Goal: Information Seeking & Learning: Learn about a topic

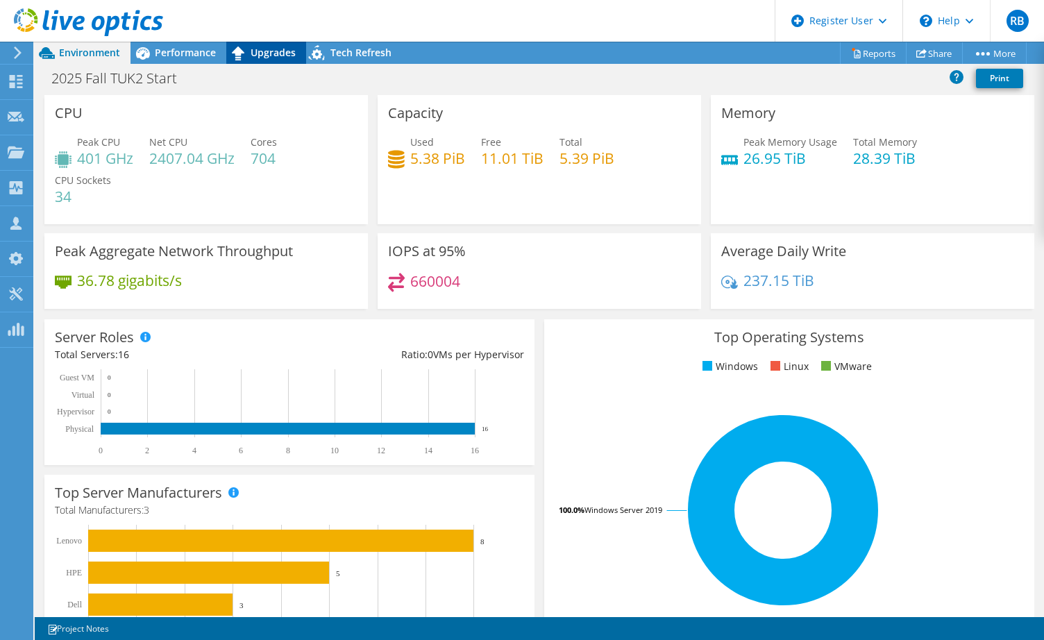
click at [285, 53] on span "Upgrades" at bounding box center [273, 52] width 45 height 13
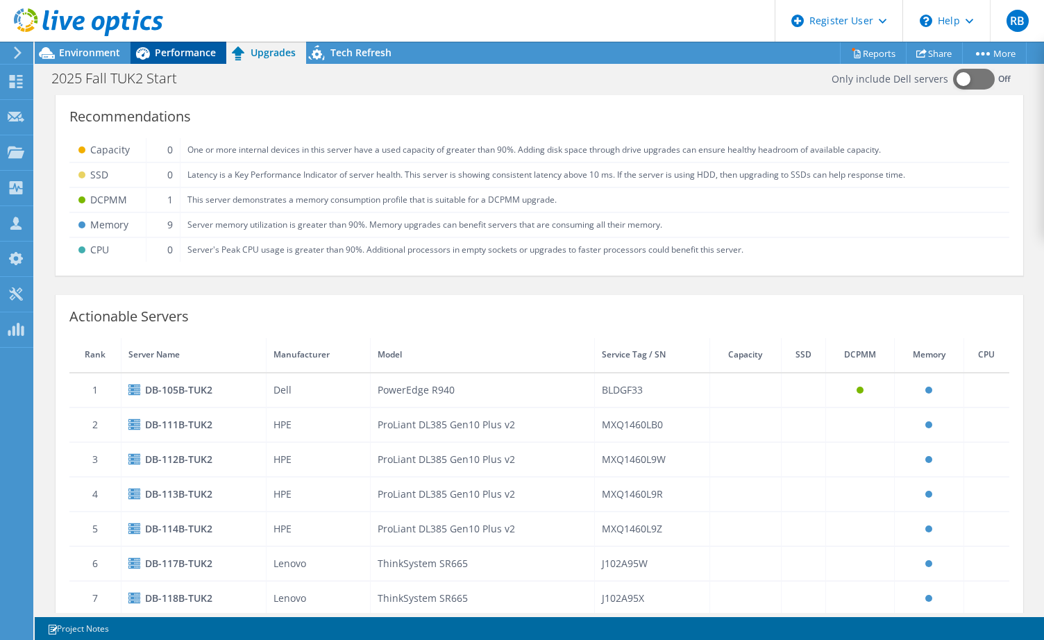
click at [196, 51] on span "Performance" at bounding box center [185, 52] width 61 height 13
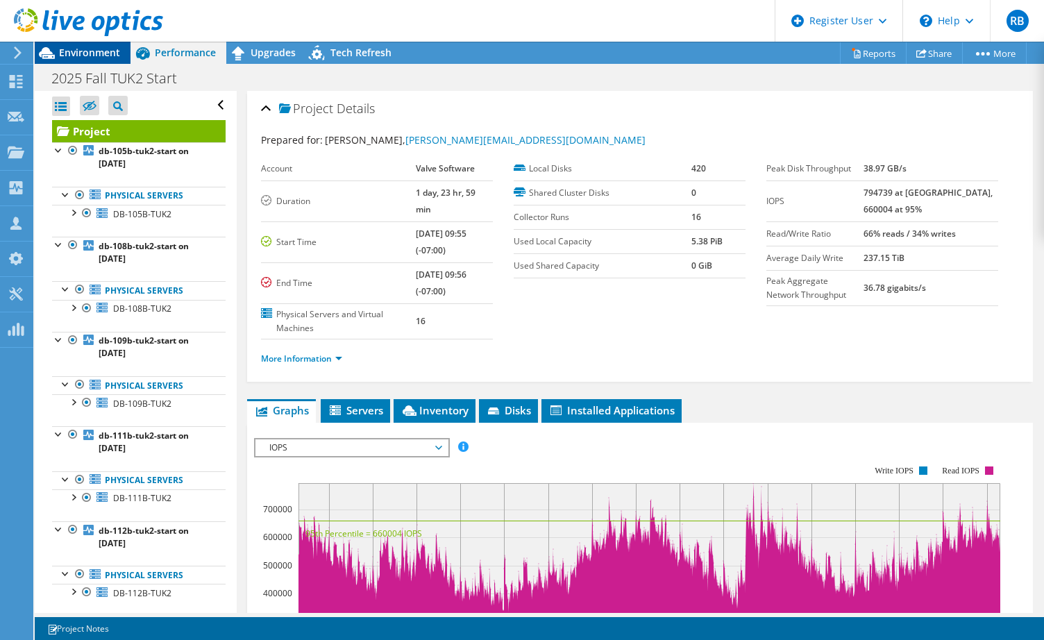
click at [116, 56] on span "Environment" at bounding box center [89, 52] width 61 height 13
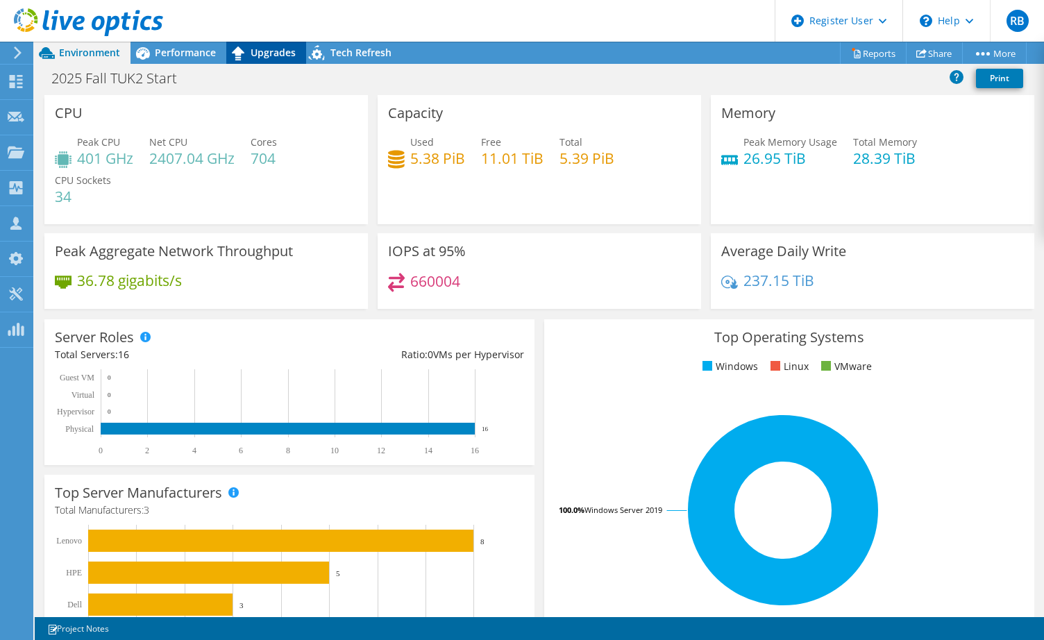
click at [258, 47] on span "Upgrades" at bounding box center [273, 52] width 45 height 13
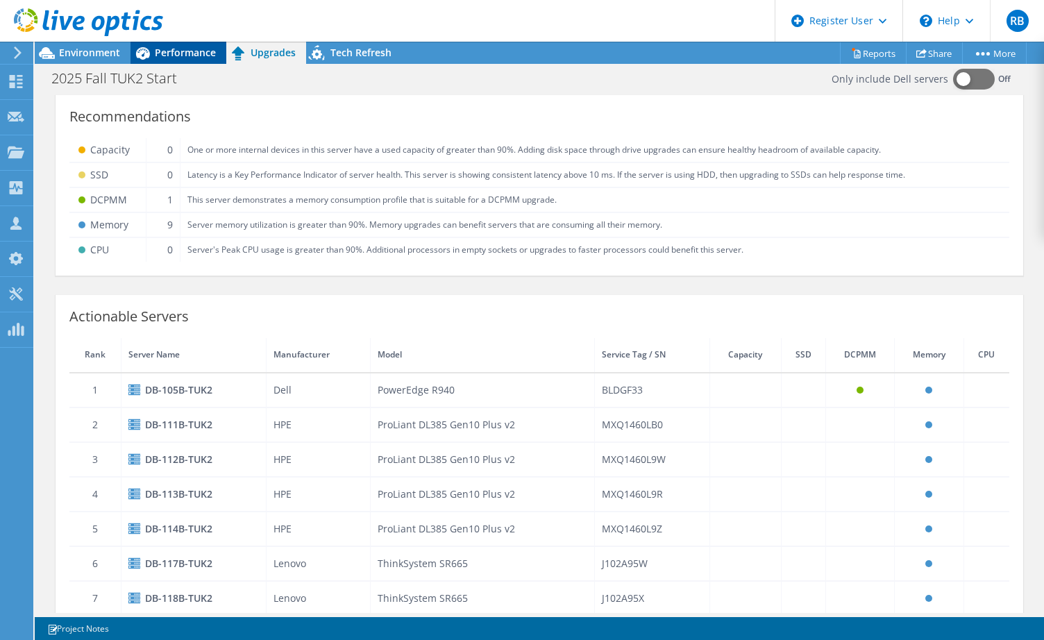
click at [181, 49] on span "Performance" at bounding box center [185, 52] width 61 height 13
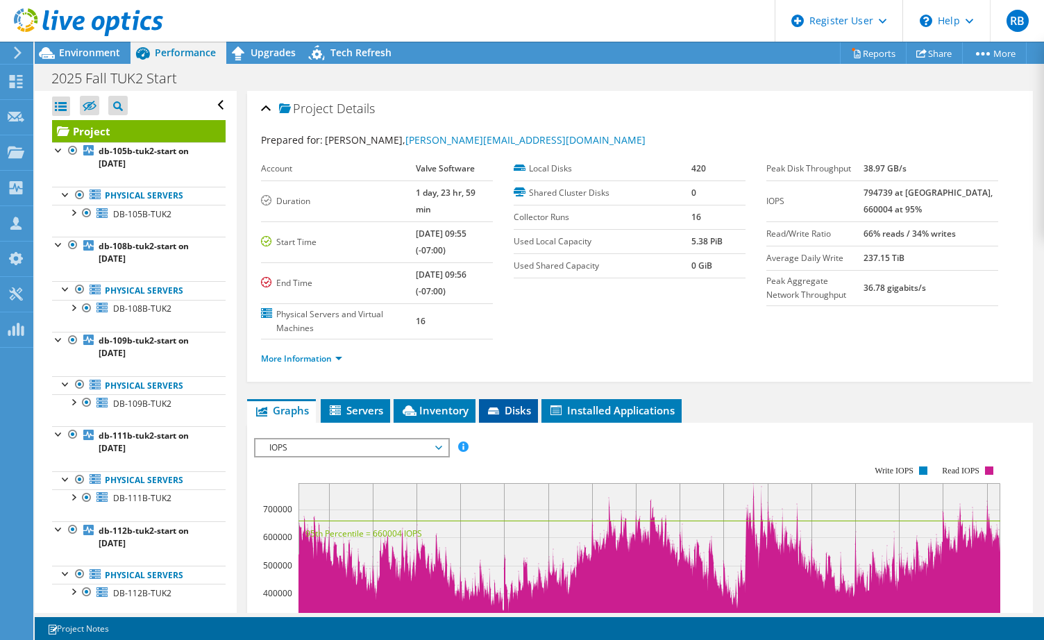
click at [502, 403] on span "Disks" at bounding box center [508, 410] width 45 height 14
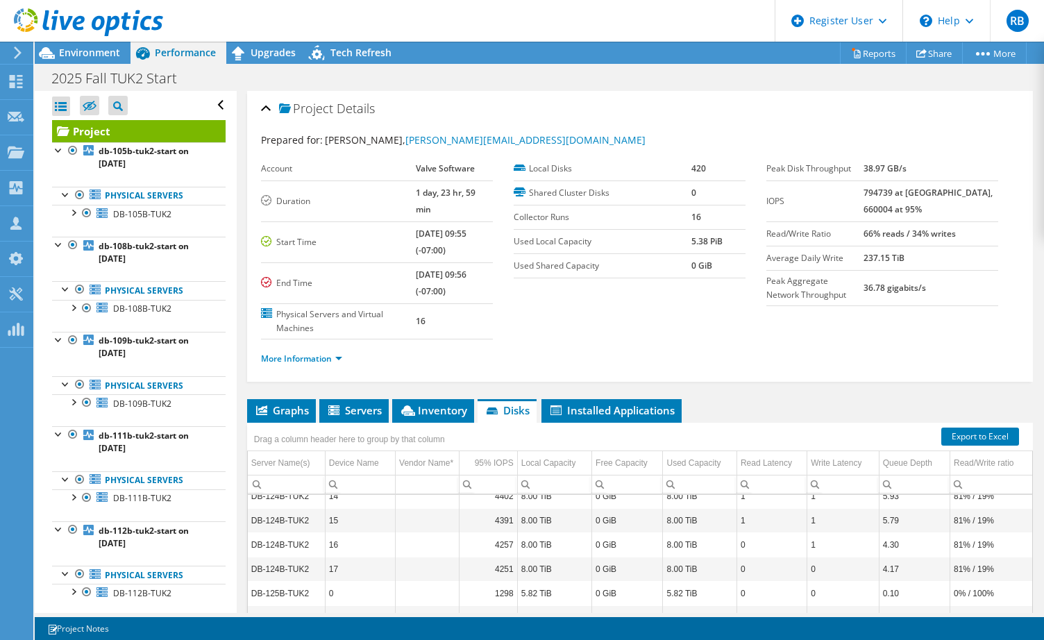
scroll to position [9665, 0]
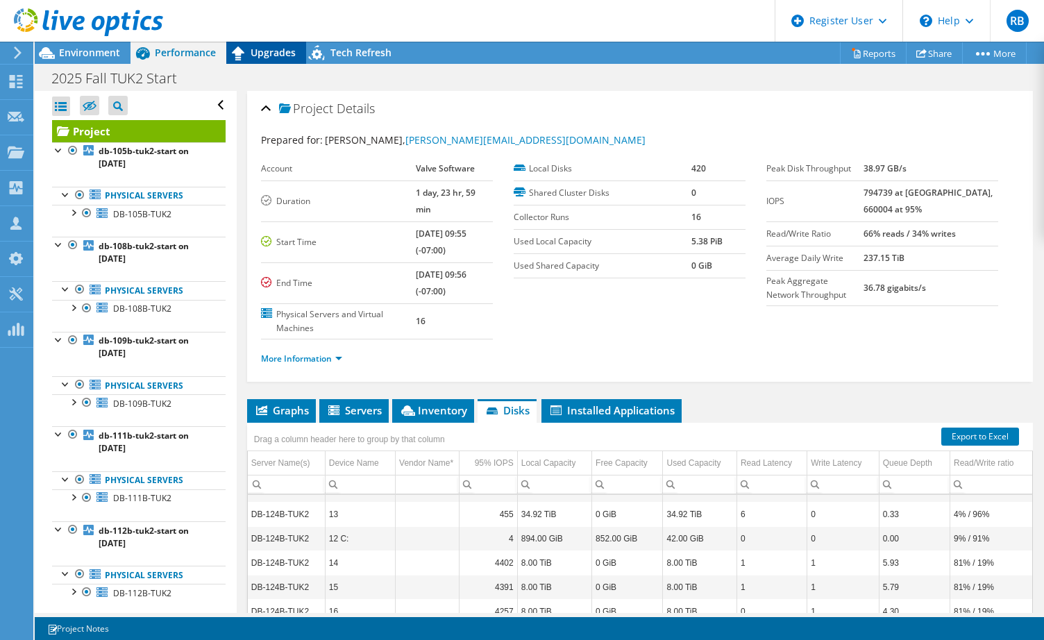
click at [251, 54] on span "Upgrades" at bounding box center [273, 52] width 45 height 13
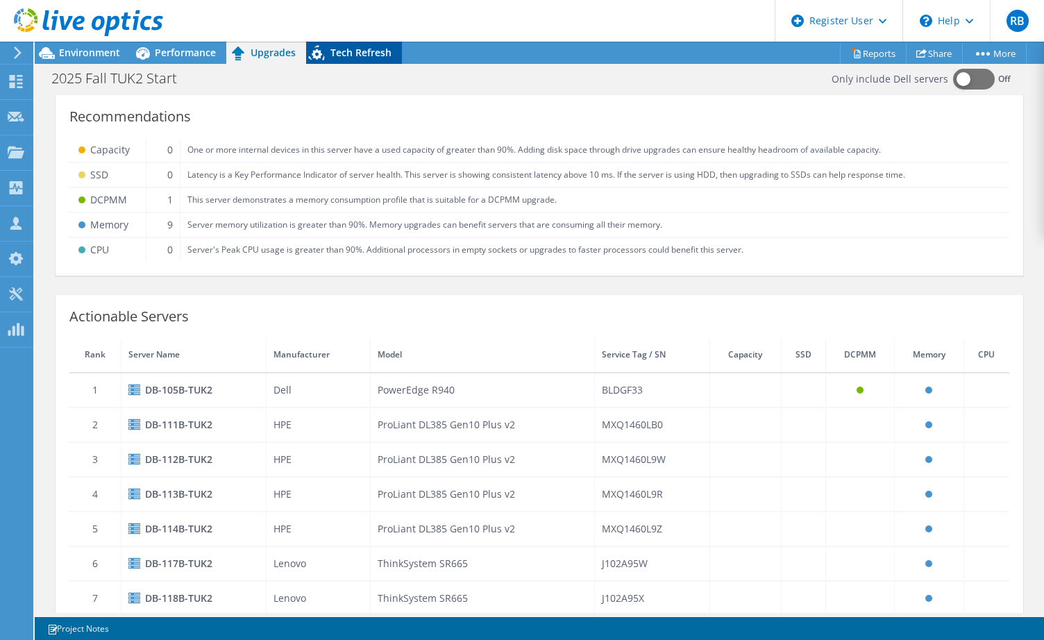
click at [336, 50] on span "Tech Refresh" at bounding box center [360, 52] width 61 height 13
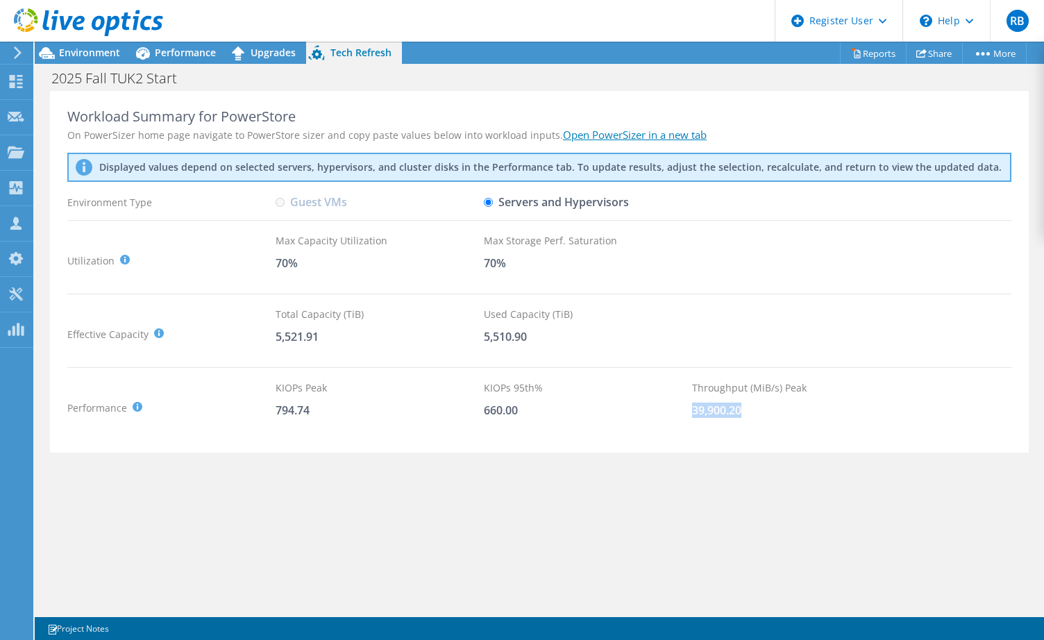
drag, startPoint x: 692, startPoint y: 410, endPoint x: 756, endPoint y: 403, distance: 64.3
click at [756, 403] on div "39,900.20" at bounding box center [796, 410] width 208 height 15
drag, startPoint x: 756, startPoint y: 403, endPoint x: 778, endPoint y: 447, distance: 49.7
click at [778, 447] on div "Workload Summary for PowerStore On PowerSizer home page navigate to PowerStore …" at bounding box center [539, 272] width 979 height 362
click at [313, 202] on label "Guest VMs" at bounding box center [312, 202] width 72 height 24
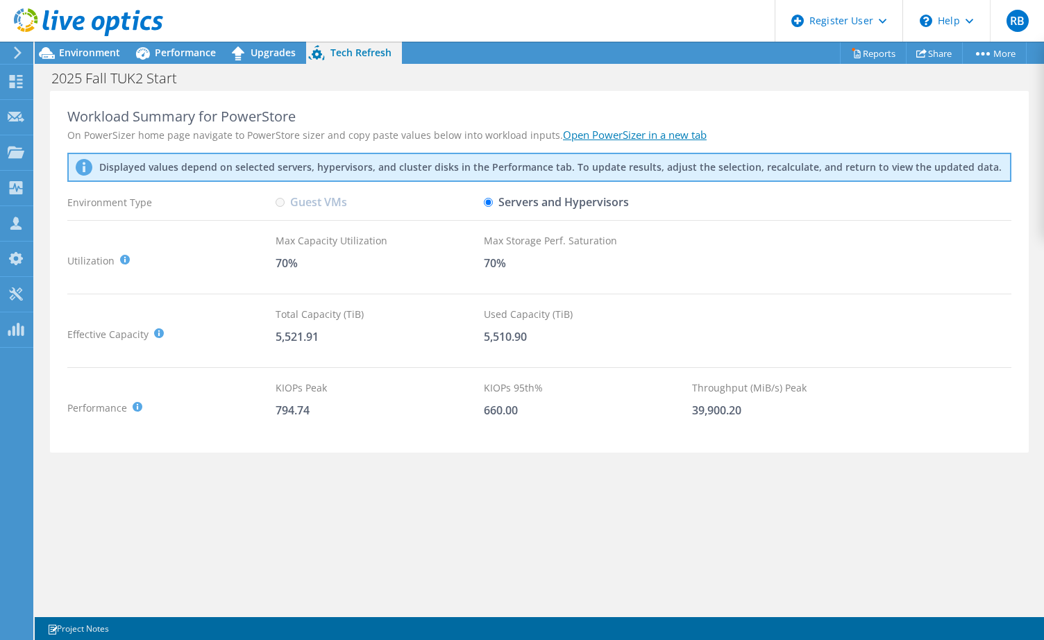
click at [551, 200] on label "Servers and Hypervisors" at bounding box center [556, 202] width 145 height 24
click at [493, 200] on input "Servers and Hypervisors" at bounding box center [488, 202] width 9 height 9
drag, startPoint x: 270, startPoint y: 405, endPoint x: 779, endPoint y: 425, distance: 509.3
click at [779, 425] on div "Performance KIOPS Peak : Sum of peak read/write IOPS, calculated at 95th percen…" at bounding box center [539, 407] width 944 height 55
click at [489, 452] on div "Workload Summary for PowerStore On PowerSizer home page navigate to PowerStore …" at bounding box center [540, 352] width 1010 height 522
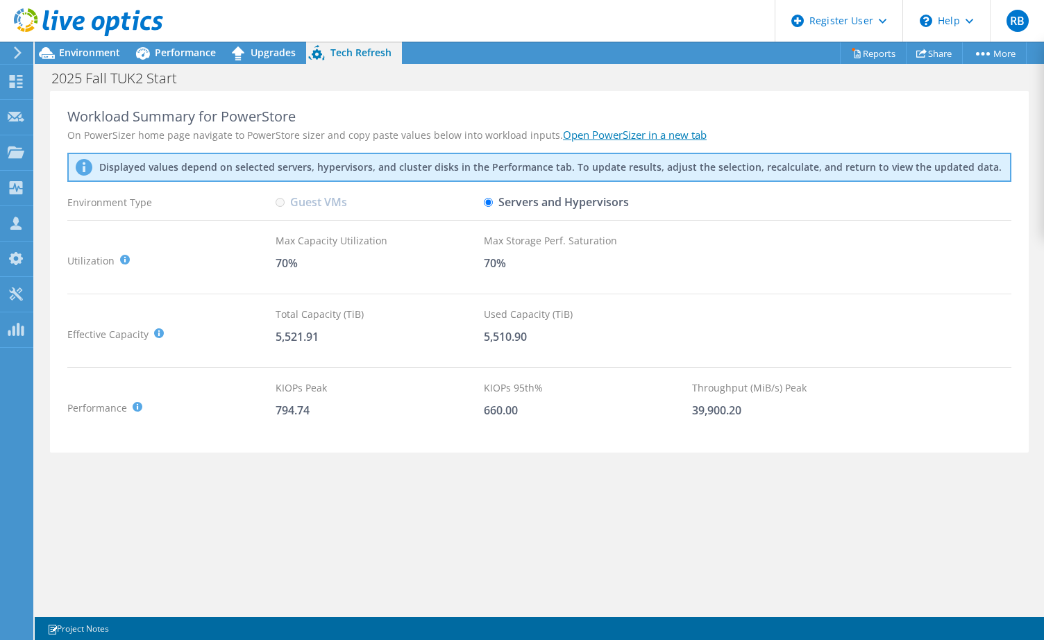
drag, startPoint x: 667, startPoint y: 555, endPoint x: 781, endPoint y: 345, distance: 239.6
click at [667, 555] on div "Workload Summary for PowerStore On PowerSizer home page navigate to PowerStore …" at bounding box center [540, 352] width 1010 height 522
